Goal: Find contact information: Find contact information

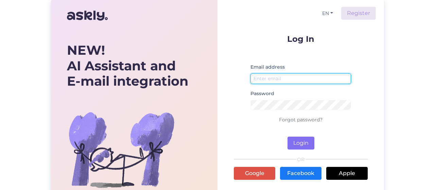
type input "[EMAIL_ADDRESS][DOMAIN_NAME]"
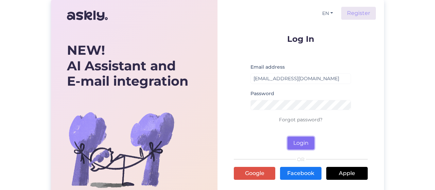
click at [302, 144] on button "Login" at bounding box center [300, 143] width 27 height 13
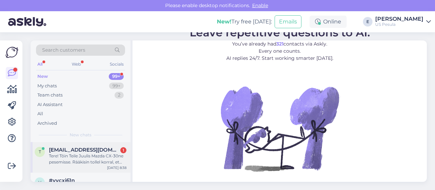
click at [82, 157] on div "Tere! Tõin Teile Juulis Mazda CX-30ne pesemisse. Rääkisin tollel korral, et tah…" at bounding box center [87, 159] width 77 height 12
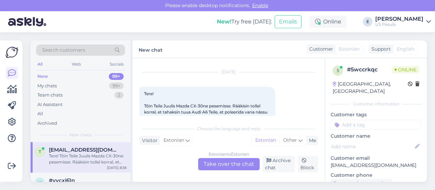
scroll to position [48, 0]
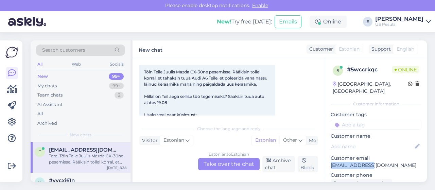
drag, startPoint x: 367, startPoint y: 159, endPoint x: 329, endPoint y: 156, distance: 38.2
copy p "taavi@salum.ee"
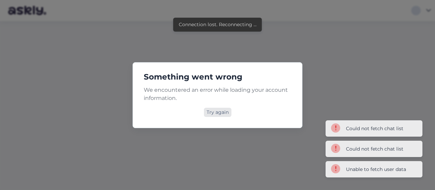
click at [225, 112] on div "Try again" at bounding box center [218, 112] width 28 height 9
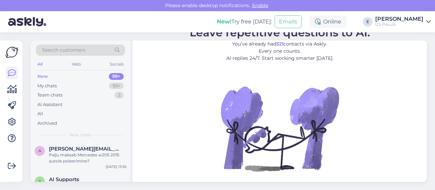
scroll to position [102, 0]
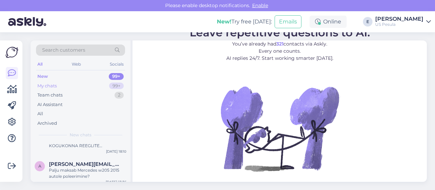
click at [51, 83] on div "My chats" at bounding box center [46, 86] width 19 height 7
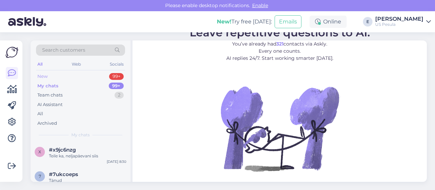
click at [43, 75] on div "New" at bounding box center [42, 76] width 10 height 7
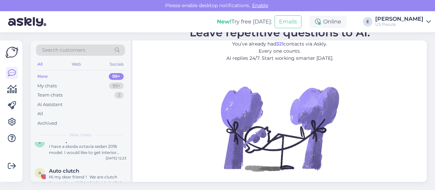
scroll to position [204, 0]
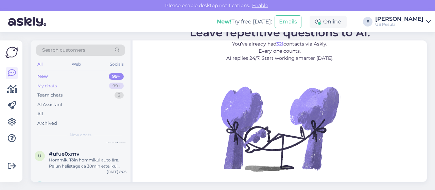
click at [57, 85] on div "My chats" at bounding box center [46, 86] width 19 height 7
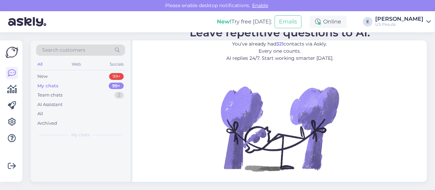
scroll to position [0, 0]
click at [54, 84] on div "My chats" at bounding box center [47, 86] width 21 height 7
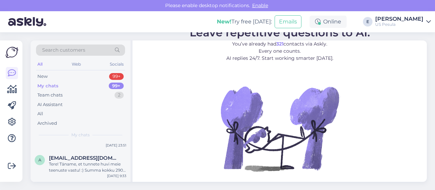
scroll to position [136, 0]
click at [79, 160] on div "Tere! Tahaks enne paketi valimist teiega veidi konsulteerida. Auto on [DATE] aa…" at bounding box center [87, 164] width 77 height 12
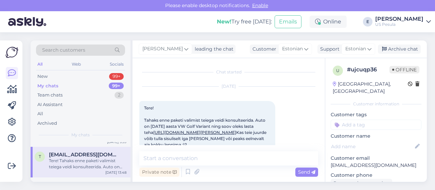
scroll to position [14, 0]
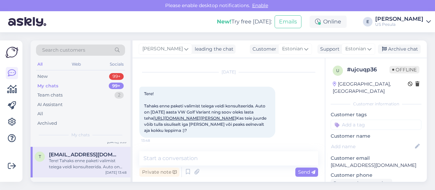
click at [214, 120] on link "[URL][DOMAIN_NAME][PERSON_NAME]" at bounding box center [194, 118] width 83 height 5
